Goal: Check status

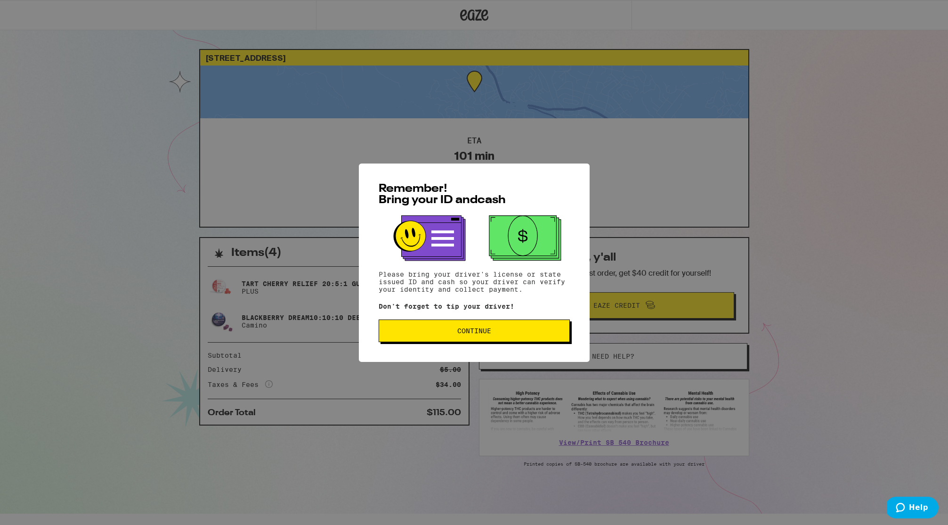
click at [495, 333] on span "Continue" at bounding box center [474, 330] width 175 height 7
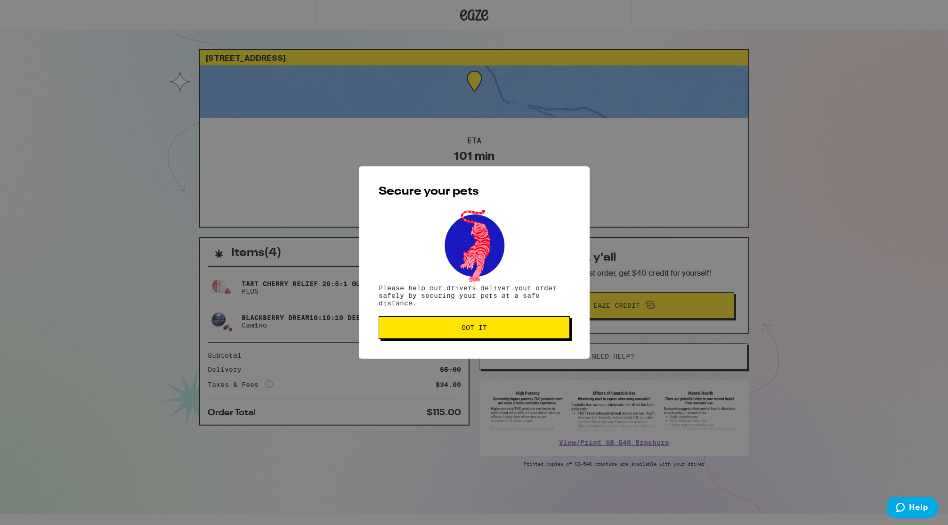
click at [494, 333] on button "Got it" at bounding box center [474, 327] width 191 height 23
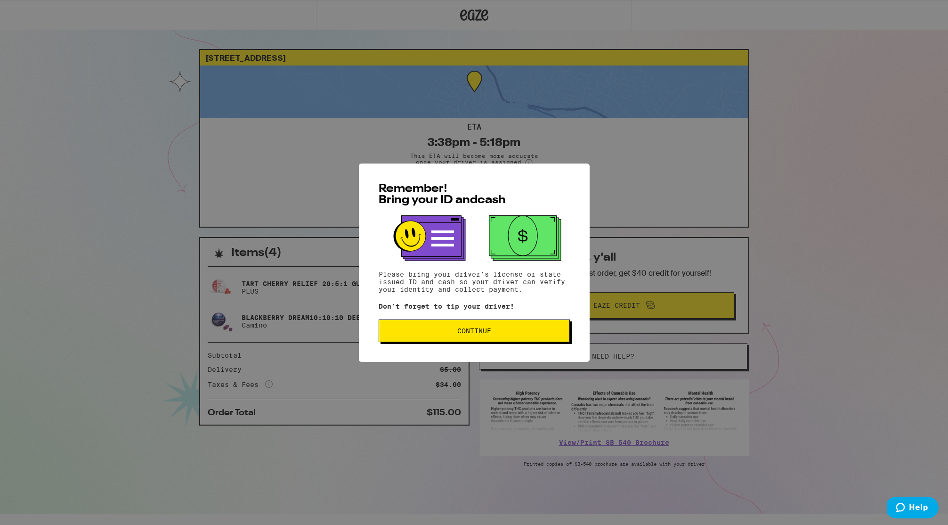
click at [474, 331] on span "Continue" at bounding box center [474, 330] width 34 height 7
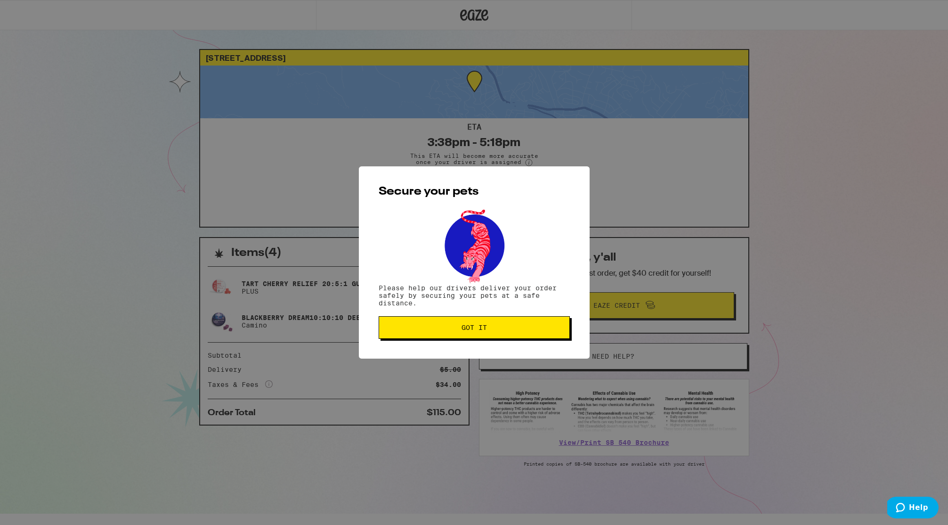
click at [474, 326] on span "Got it" at bounding box center [474, 327] width 25 height 7
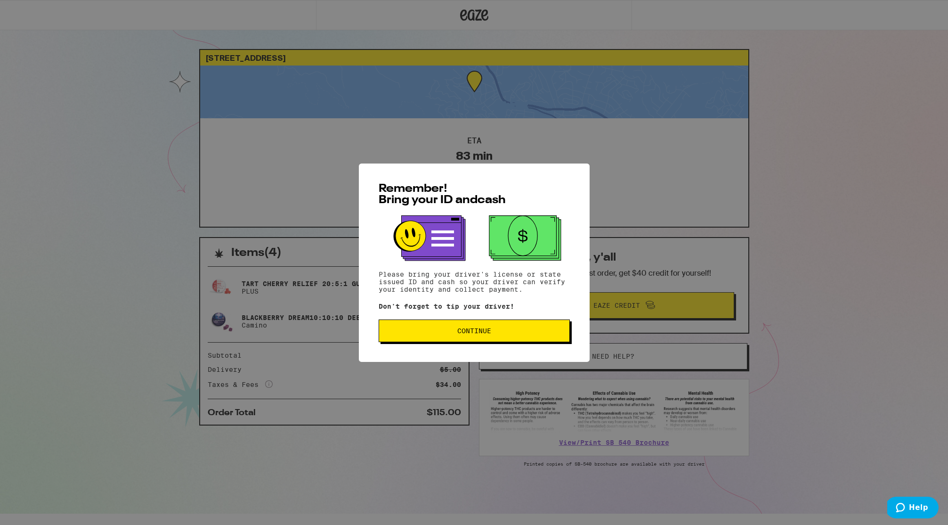
click at [428, 326] on button "Continue" at bounding box center [474, 330] width 191 height 23
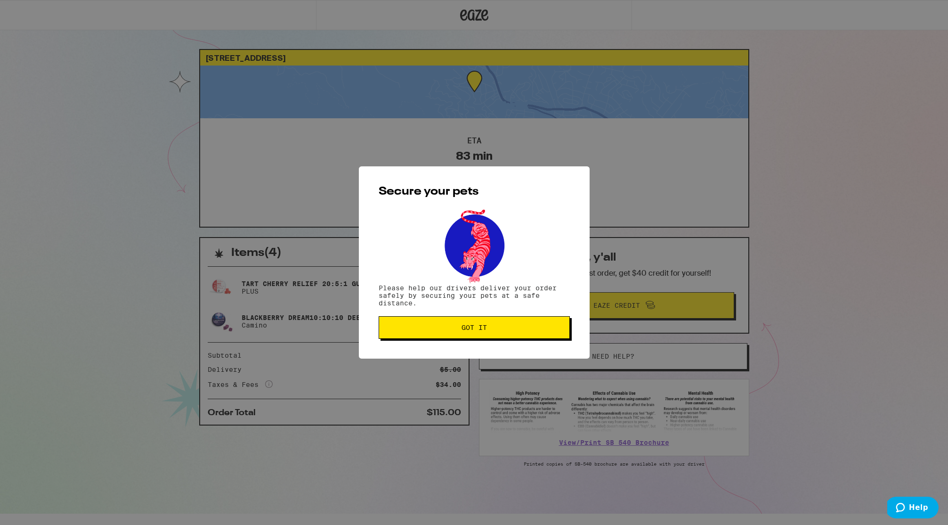
click at [428, 326] on span "Got it" at bounding box center [474, 327] width 175 height 7
